Goal: Information Seeking & Learning: Learn about a topic

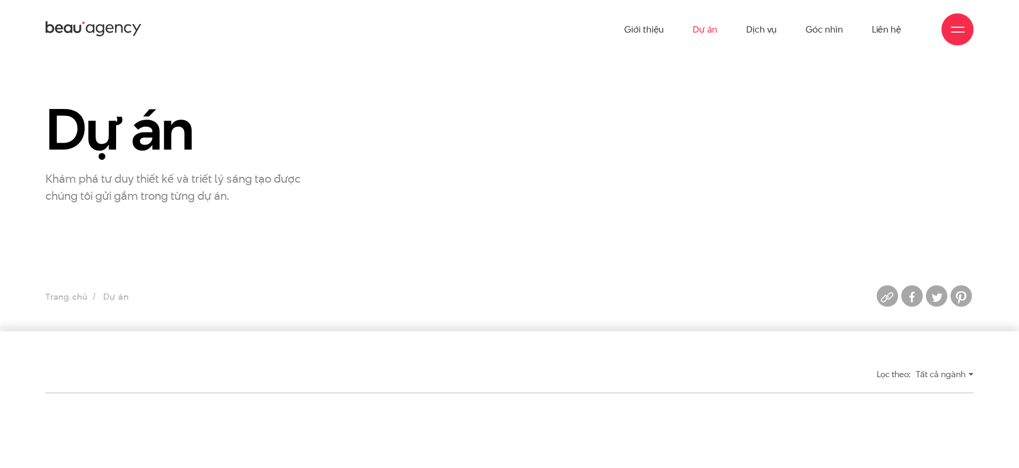
click at [107, 21] on icon at bounding box center [93, 29] width 96 height 19
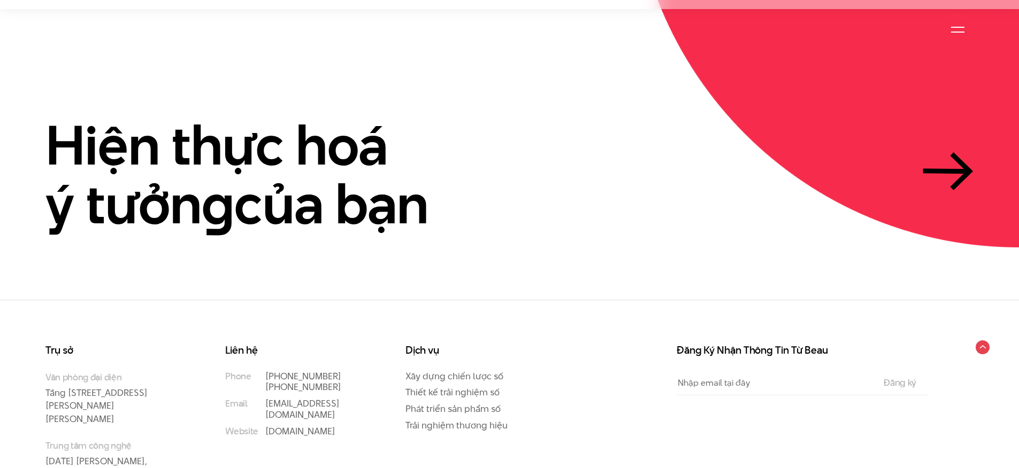
scroll to position [3283, 0]
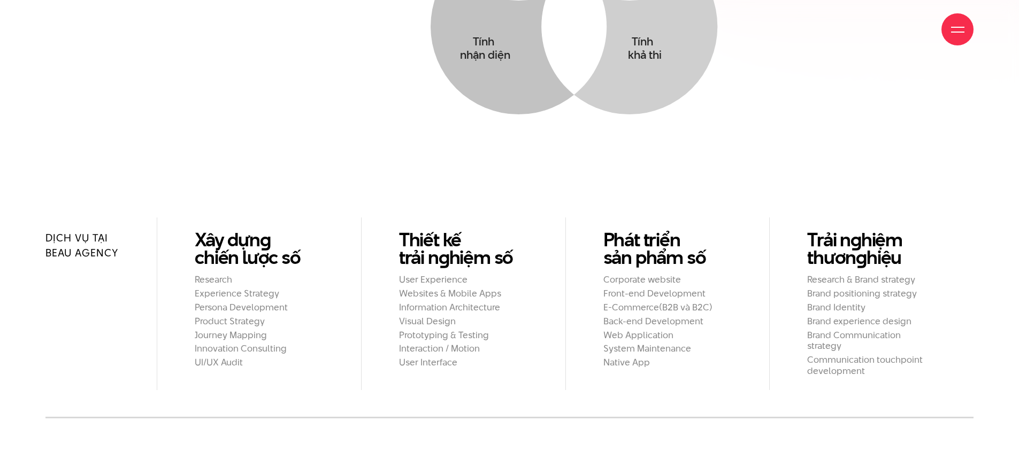
scroll to position [1099, 0]
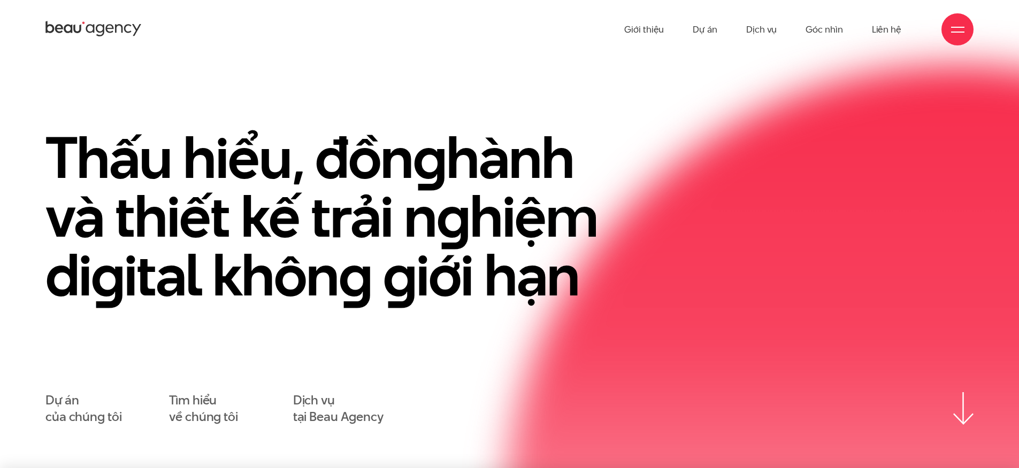
scroll to position [2, 0]
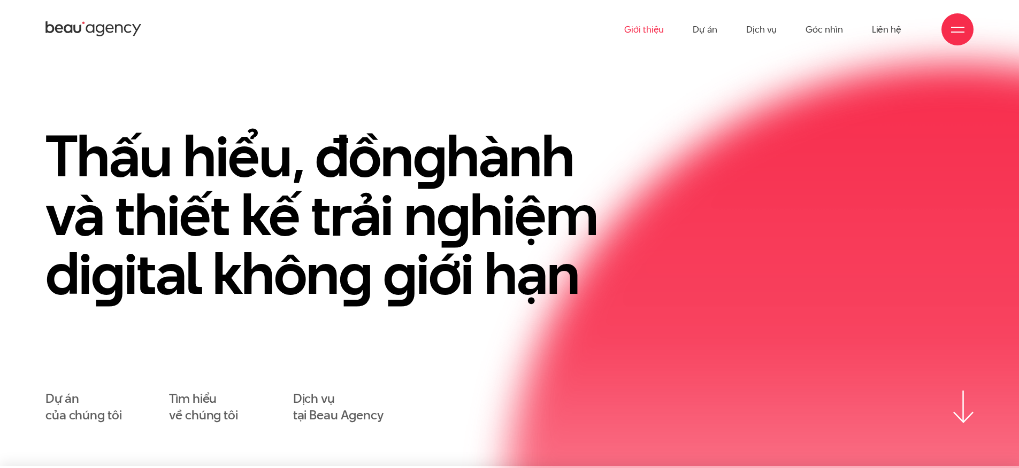
click at [649, 35] on link "Giới thiệu" at bounding box center [644, 29] width 40 height 59
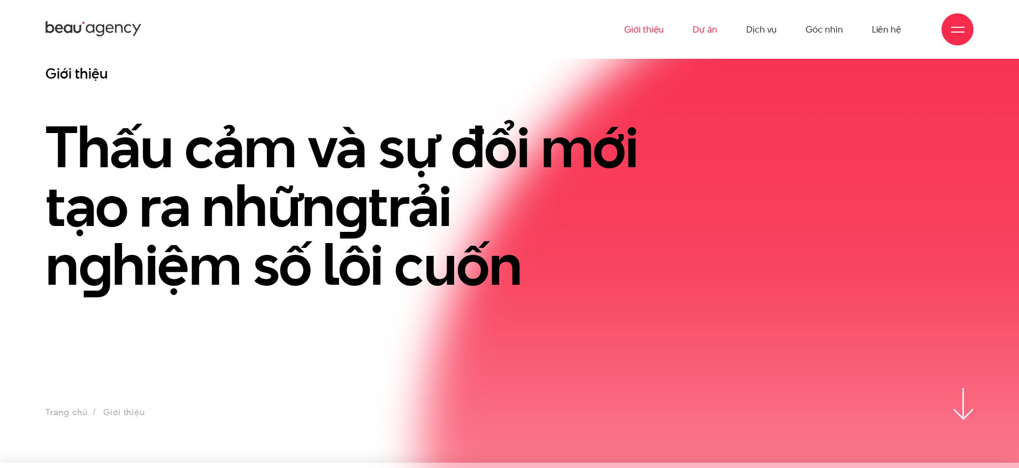
click at [710, 37] on link "Dự án" at bounding box center [704, 29] width 25 height 59
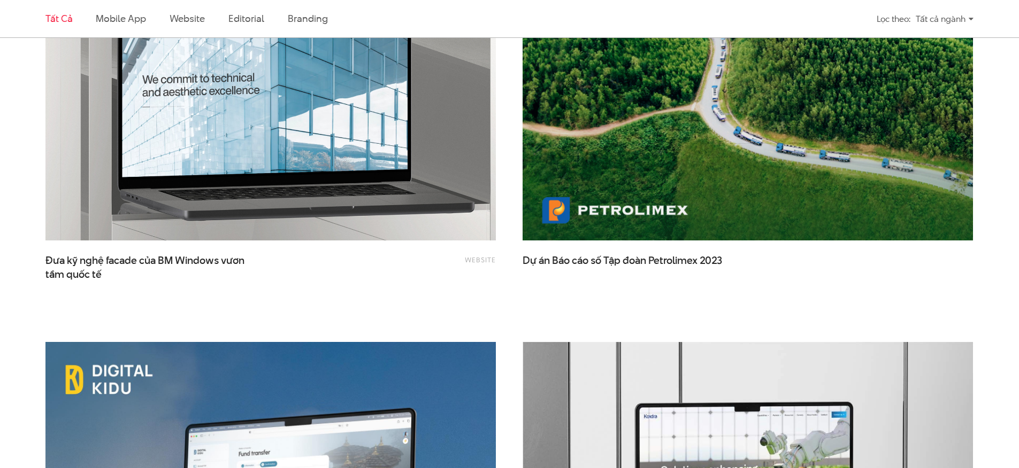
scroll to position [2641, 0]
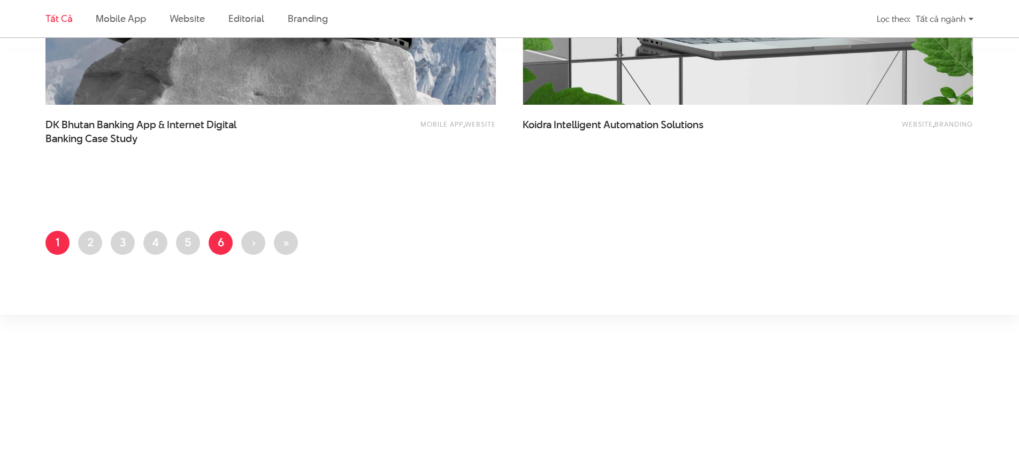
click at [226, 247] on link "Trang 6" at bounding box center [221, 243] width 24 height 24
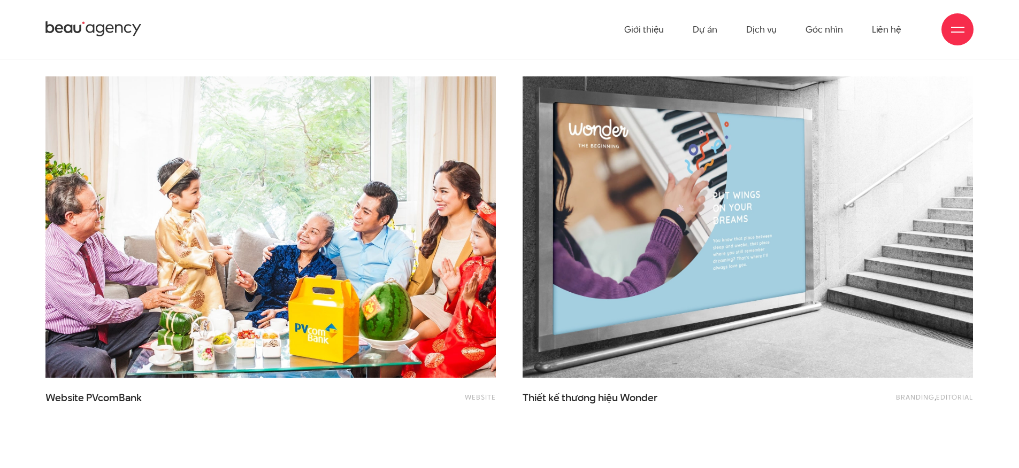
scroll to position [219, 0]
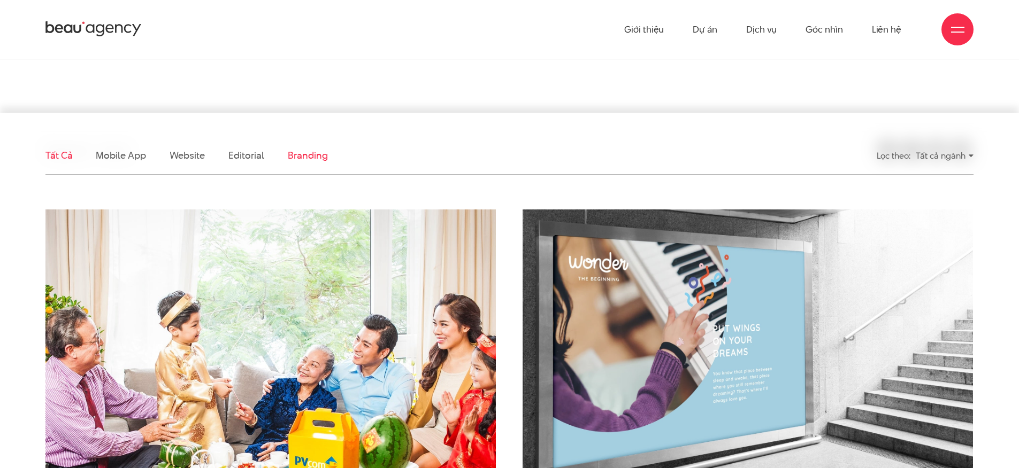
click at [302, 160] on link "Branding" at bounding box center [308, 155] width 40 height 13
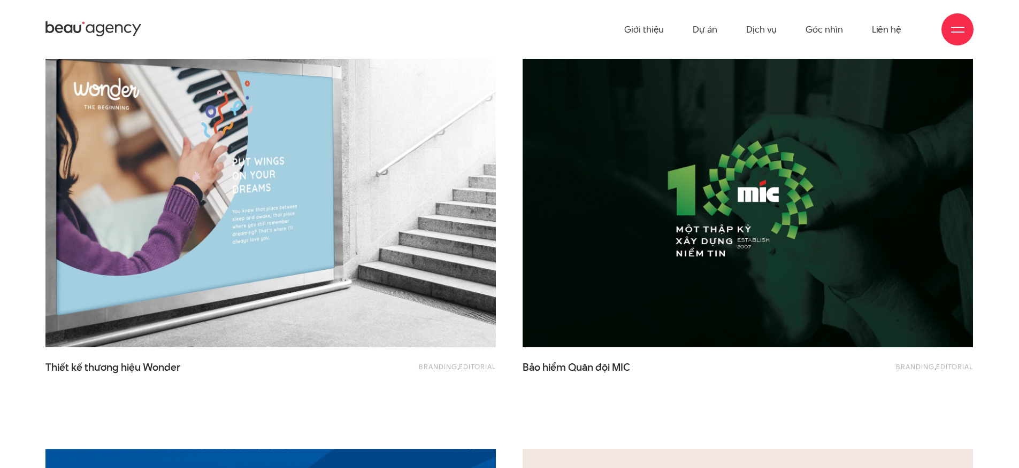
scroll to position [0, 0]
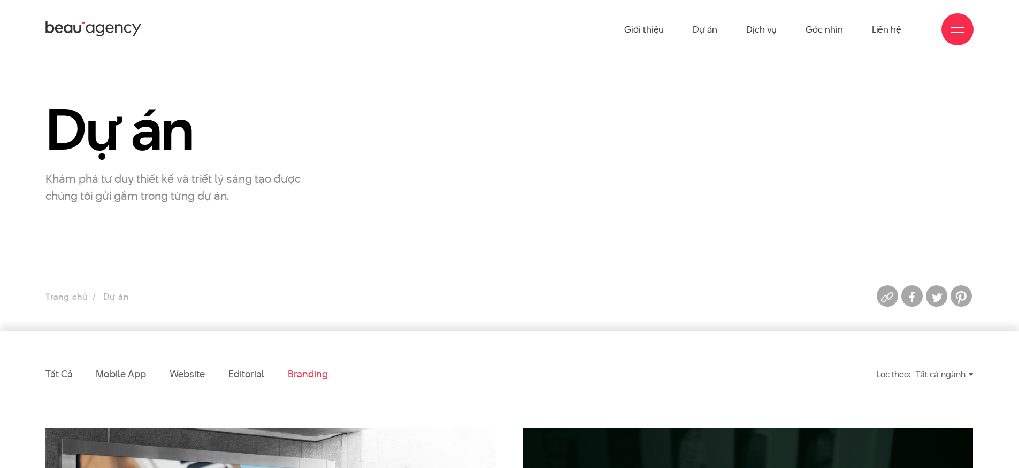
click at [258, 365] on li "Editorial" at bounding box center [246, 374] width 36 height 37
click at [253, 369] on link "Editorial" at bounding box center [246, 373] width 36 height 13
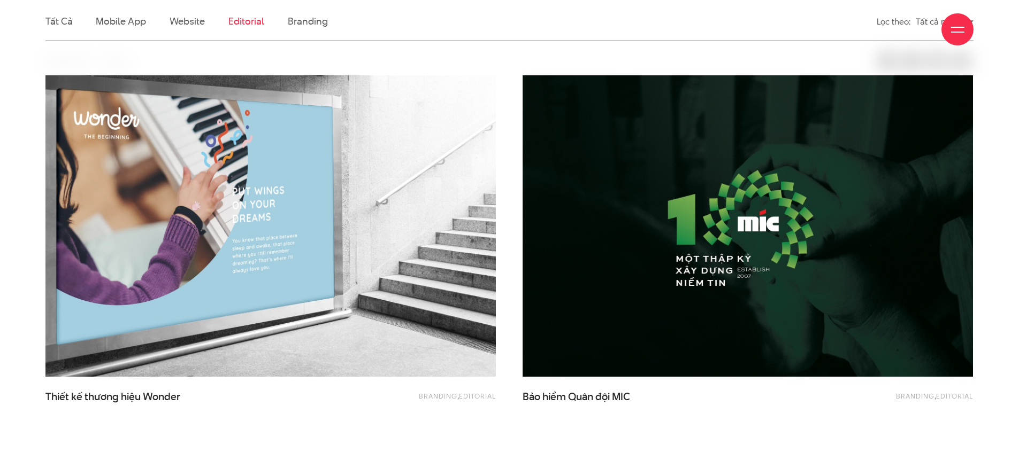
scroll to position [356, 0]
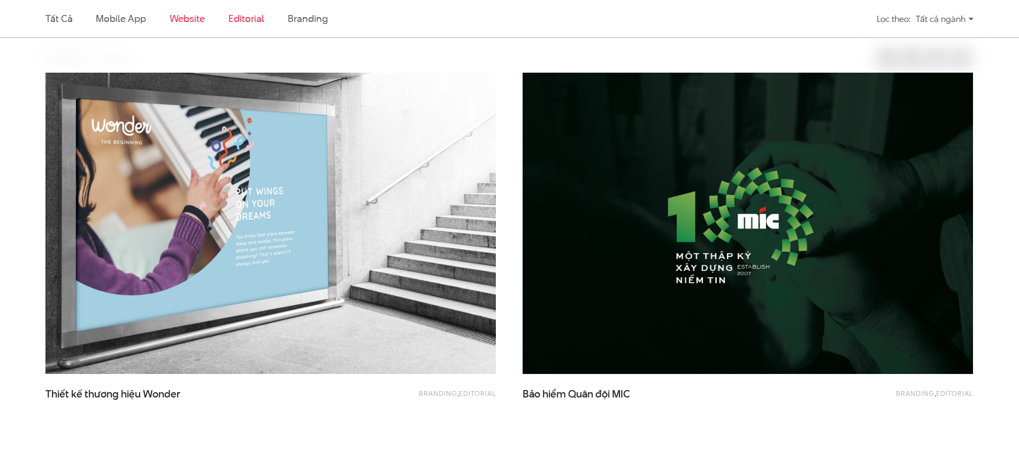
click at [177, 17] on link "Website" at bounding box center [187, 18] width 35 height 13
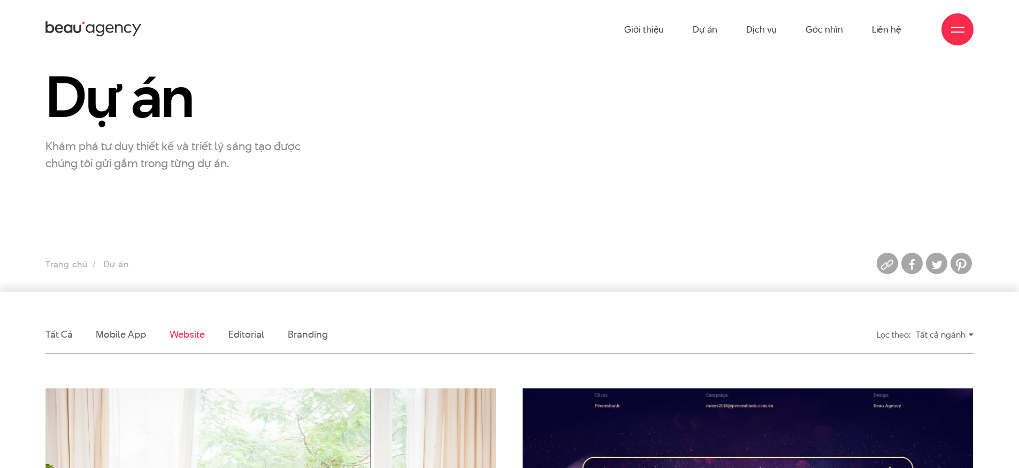
scroll to position [45, 0]
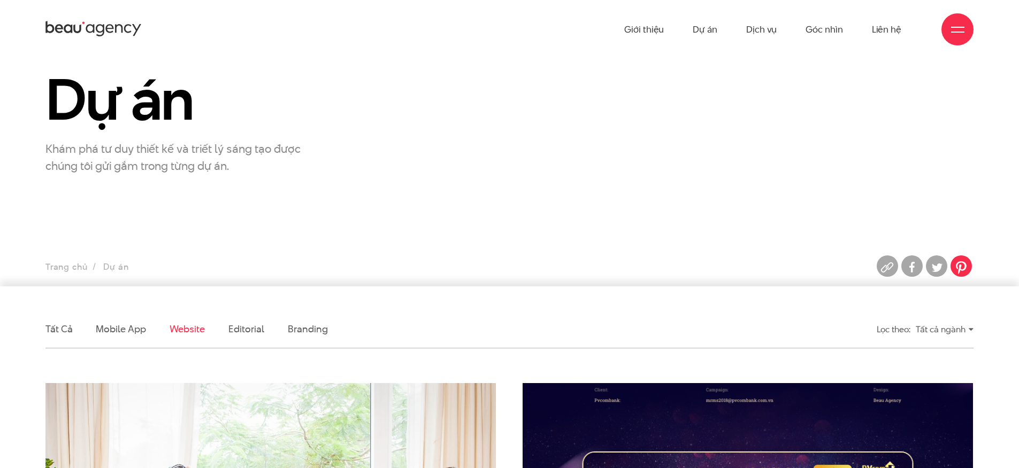
click at [968, 262] on img at bounding box center [960, 267] width 21 height 21
click at [943, 267] on img at bounding box center [936, 267] width 21 height 21
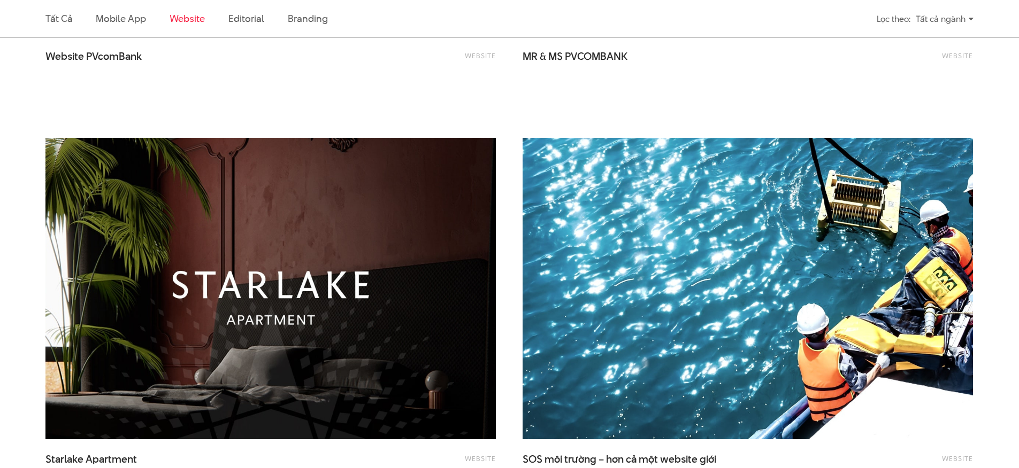
scroll to position [721, 0]
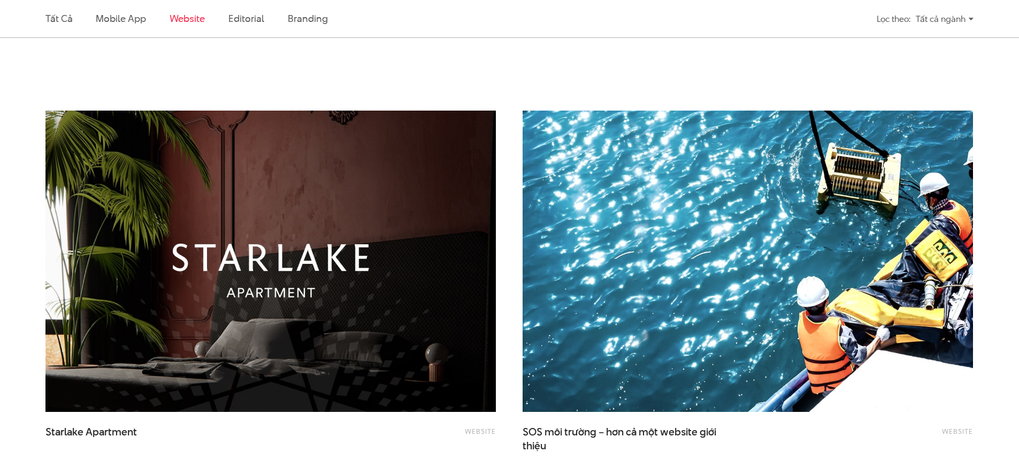
click at [398, 232] on img at bounding box center [270, 262] width 495 height 332
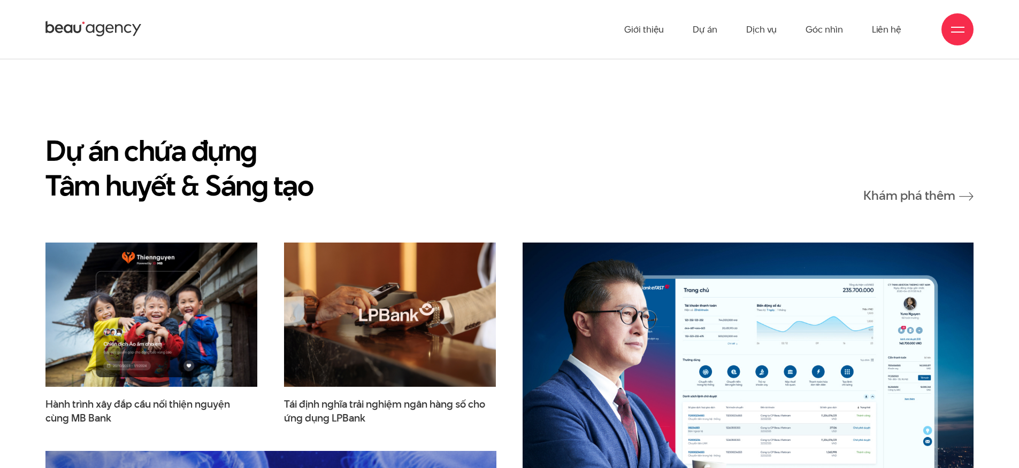
scroll to position [8897, 0]
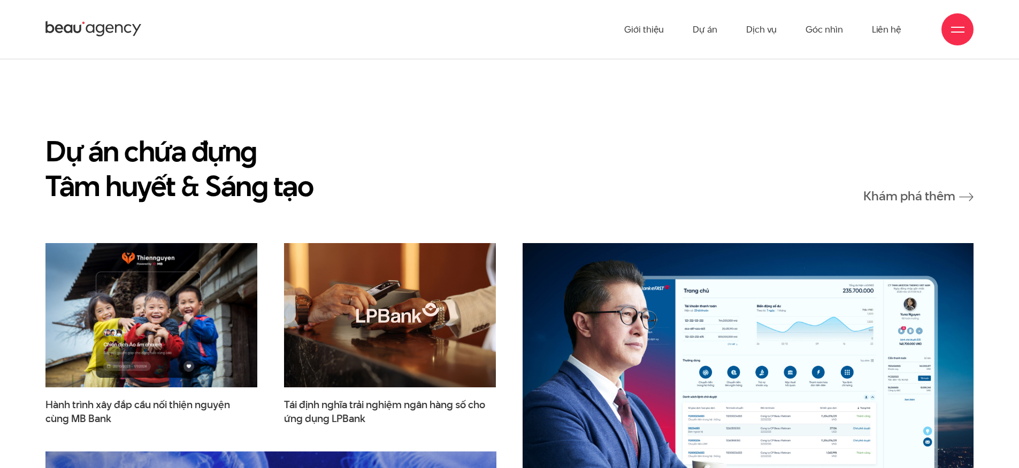
click at [363, 310] on img at bounding box center [389, 315] width 233 height 159
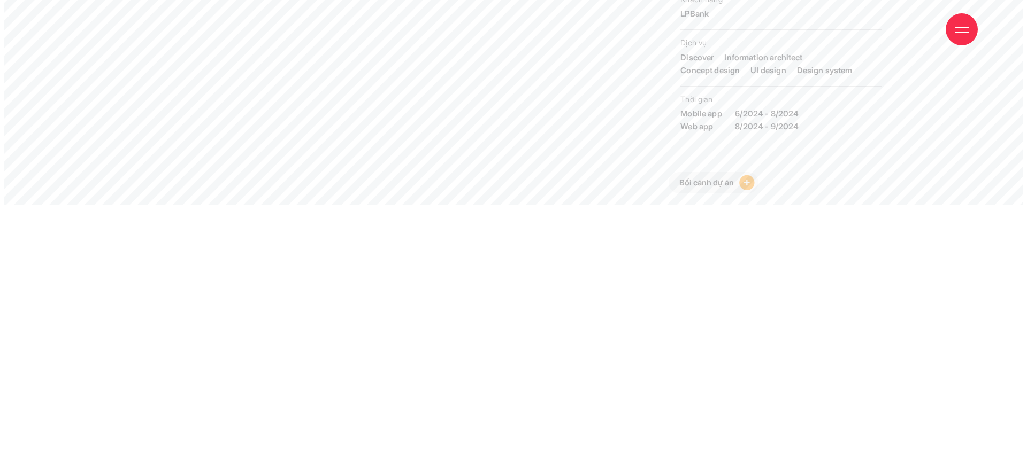
scroll to position [1, 0]
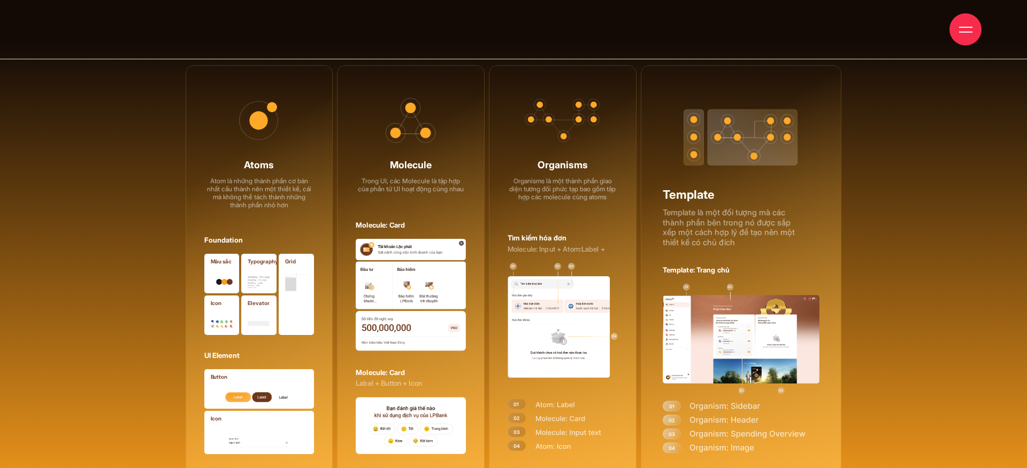
click at [167, 272] on div "Atoms Atom là những thành phần cơ bản nhất cấu thành nên một thiết kế, cái mà k…" at bounding box center [513, 275] width 892 height 421
click at [271, 296] on div "Elevator" at bounding box center [258, 316] width 35 height 40
click at [387, 275] on img at bounding box center [411, 295] width 110 height 113
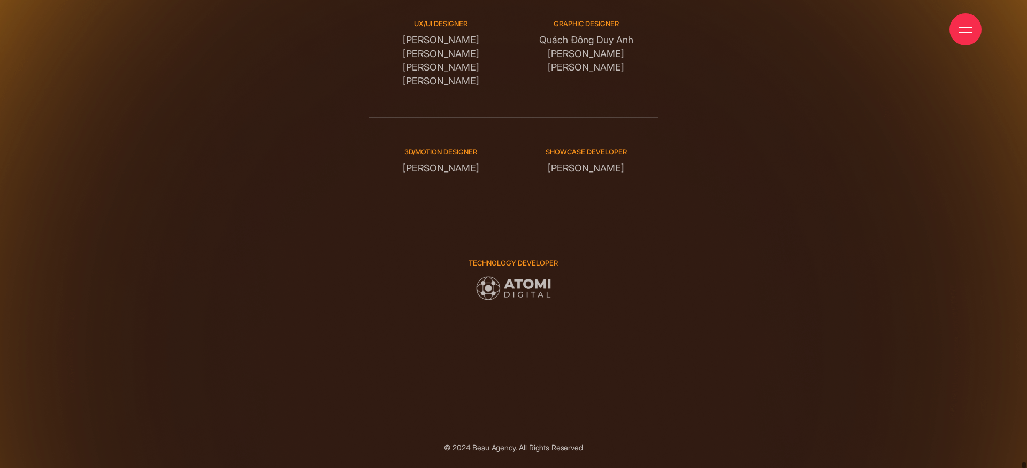
click at [965, 34] on div at bounding box center [965, 29] width 13 height 13
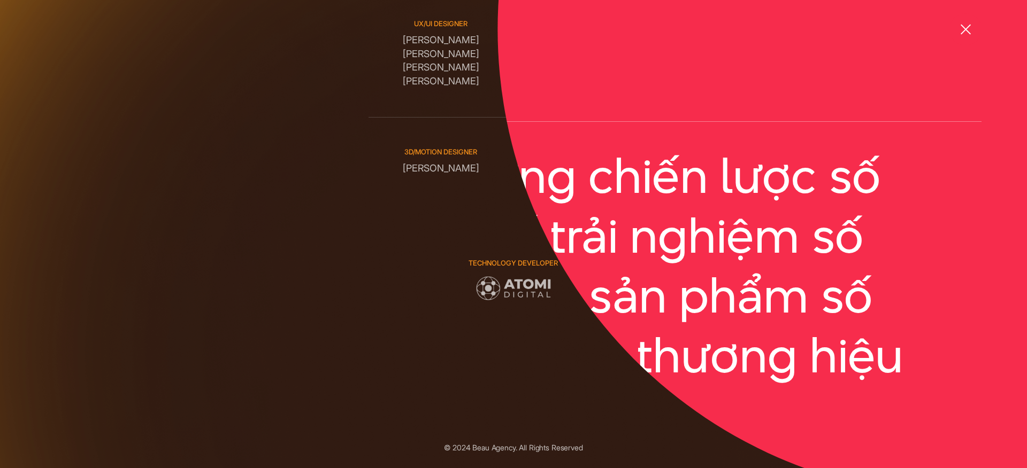
click at [962, 33] on span at bounding box center [965, 29] width 10 height 10
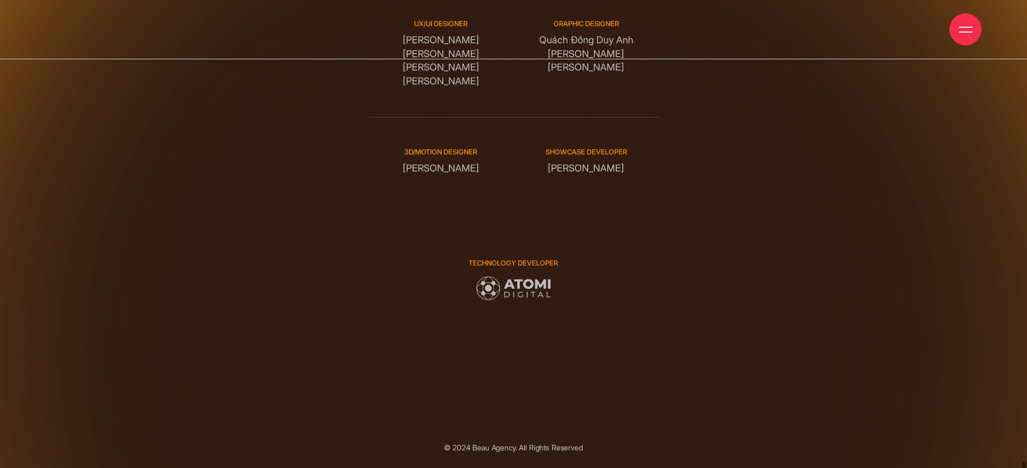
click at [968, 37] on div at bounding box center [965, 29] width 32 height 32
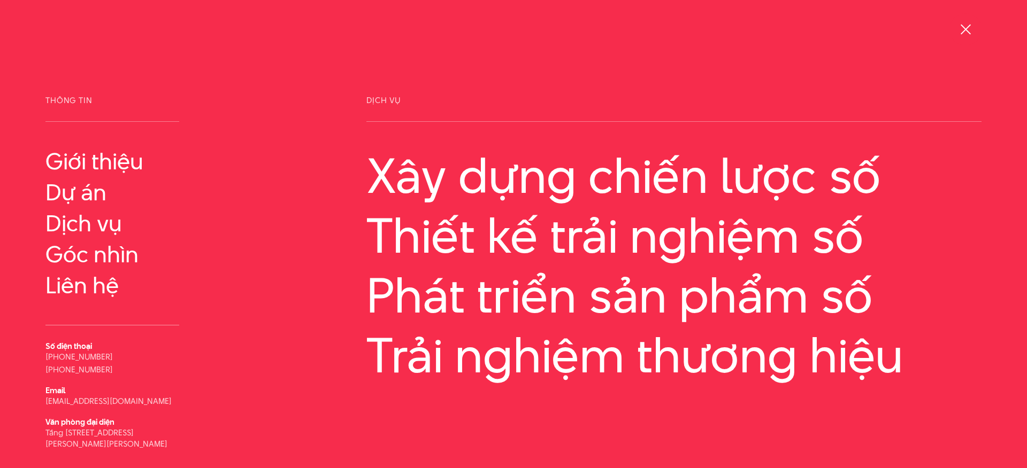
click at [965, 33] on div at bounding box center [965, 29] width 13 height 13
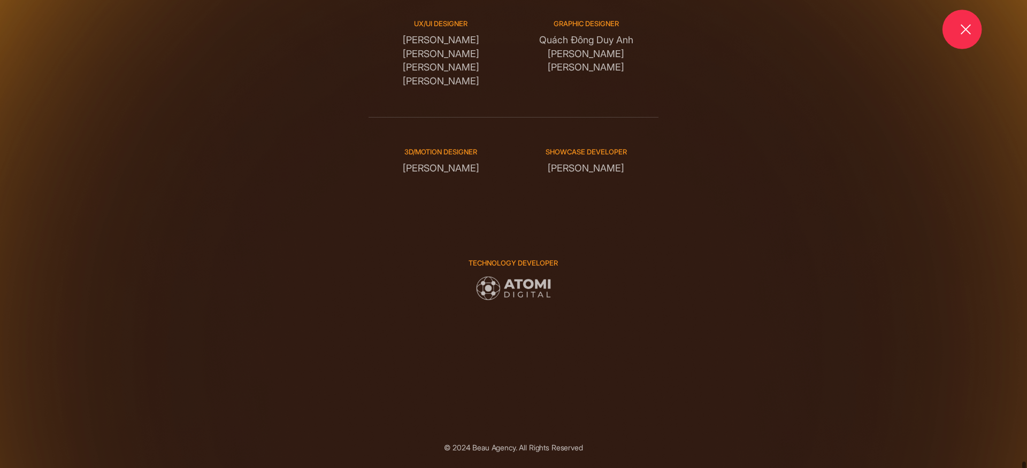
click at [933, 79] on div "Digital Experience Design Creative Director Phạm Hoàng Hà Project manager Nguyễ…" at bounding box center [513, 106] width 903 height 696
